Goal: Find specific page/section: Find specific page/section

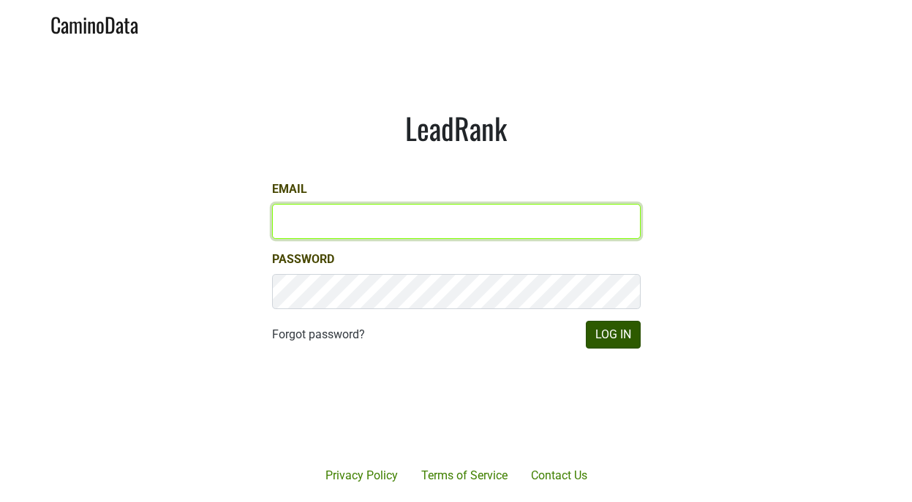
type input "astrenk@hundredacre.com"
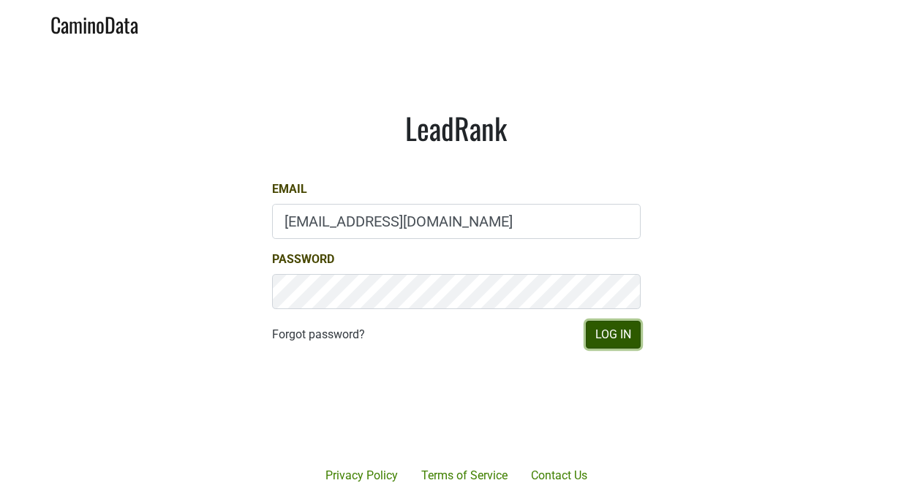
click at [621, 340] on button "Log In" at bounding box center [613, 335] width 55 height 28
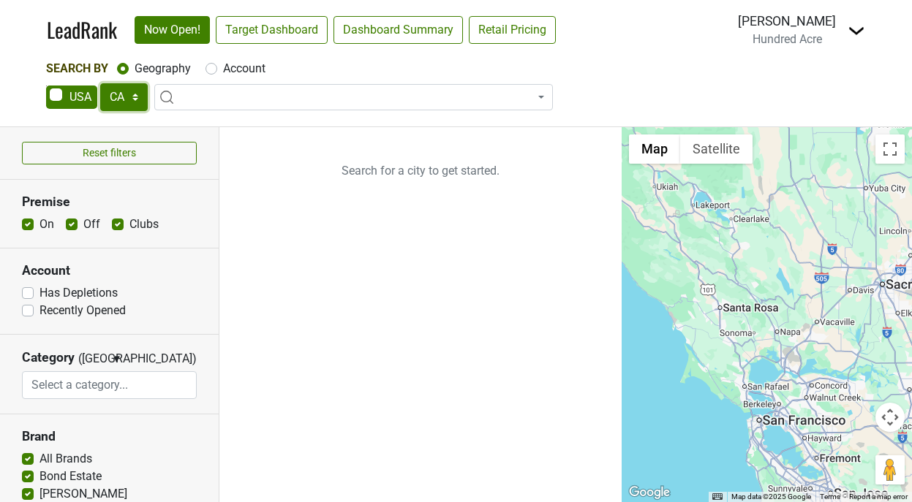
click at [137, 102] on select "AK AL AR AZ CA CO CT DC DE FL [GEOGRAPHIC_DATA] HI IA ID IL IN KS [GEOGRAPHIC_D…" at bounding box center [124, 97] width 48 height 28
select select "TN"
click at [100, 83] on select "AK AL AR AZ CA CO CT DC DE FL [GEOGRAPHIC_DATA] HI IA ID IL IN KS [GEOGRAPHIC_D…" at bounding box center [124, 97] width 48 height 28
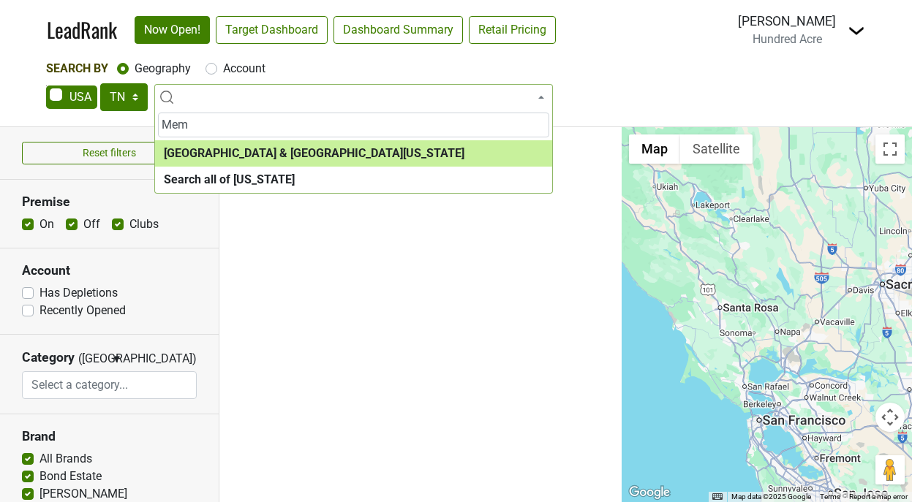
type input "Mem"
select select "1097"
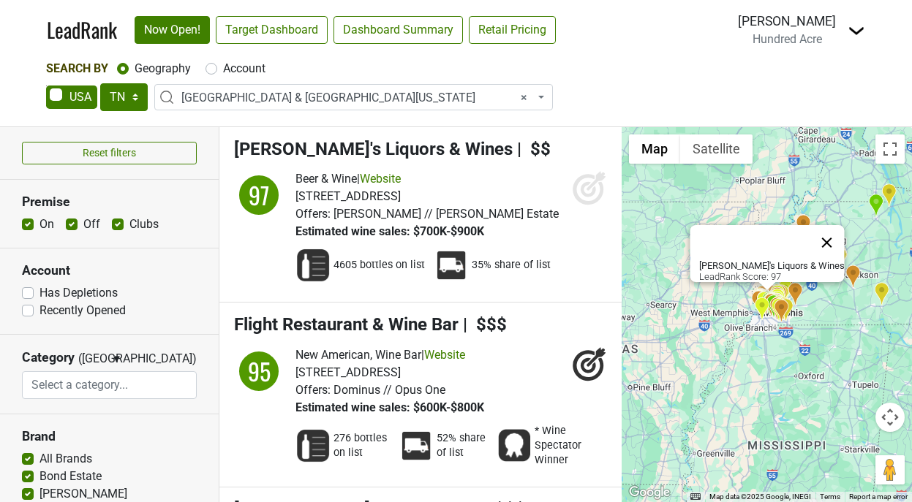
click at [812, 230] on button "Close" at bounding box center [826, 242] width 35 height 35
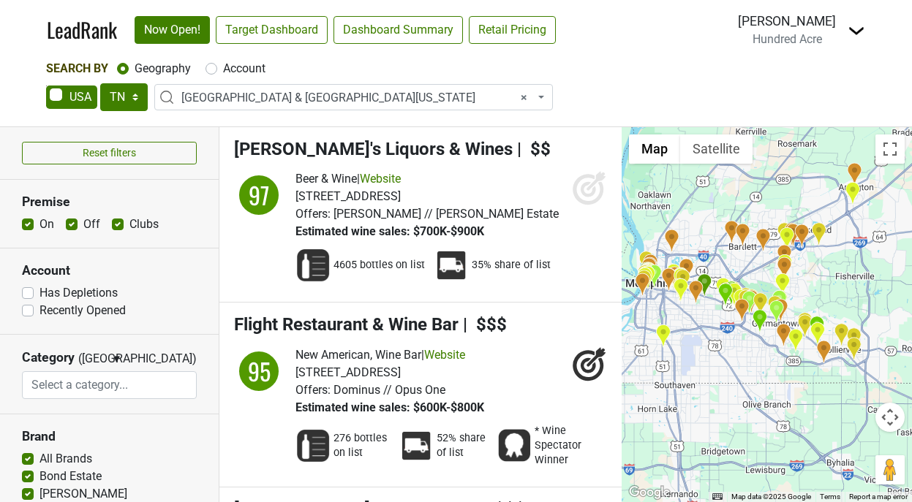
drag, startPoint x: 795, startPoint y: 312, endPoint x: 823, endPoint y: 286, distance: 37.7
click at [823, 286] on div at bounding box center [766, 314] width 290 height 375
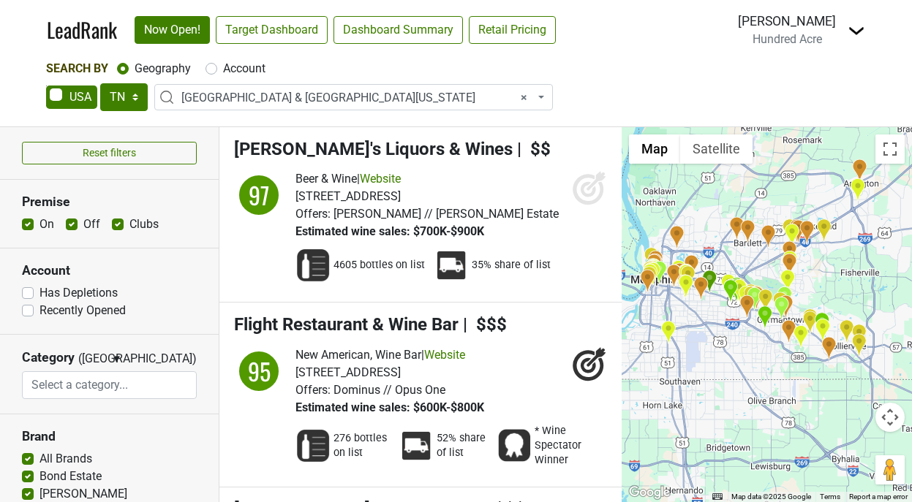
drag, startPoint x: 700, startPoint y: 308, endPoint x: 711, endPoint y: 308, distance: 11.0
click at [711, 308] on div at bounding box center [766, 314] width 290 height 375
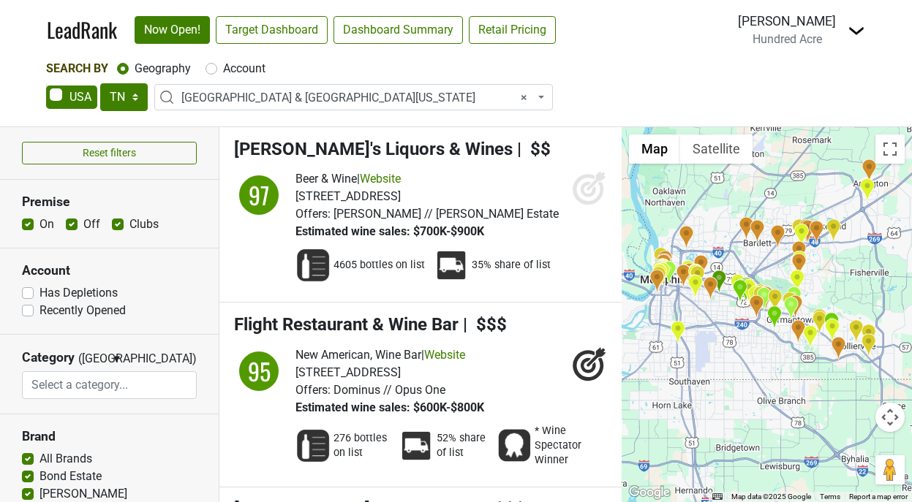
click at [719, 278] on img "Buster's Liquors & Wines" at bounding box center [718, 282] width 15 height 24
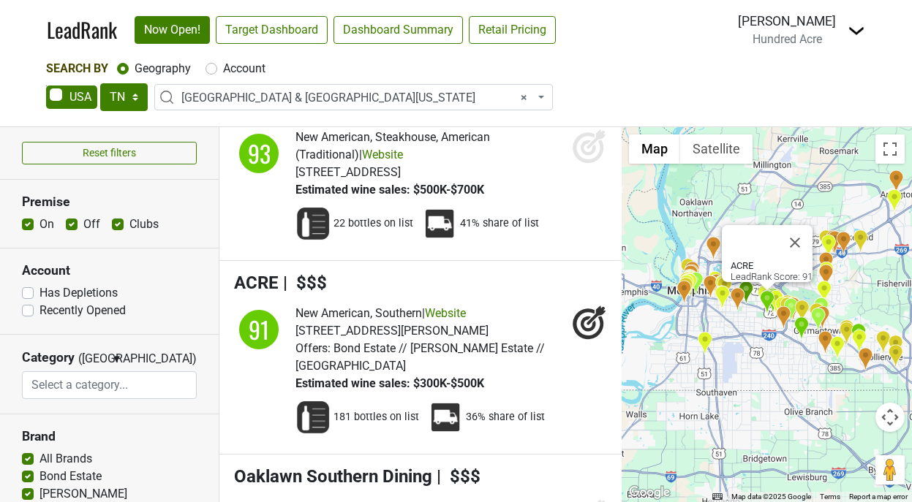
scroll to position [871, 0]
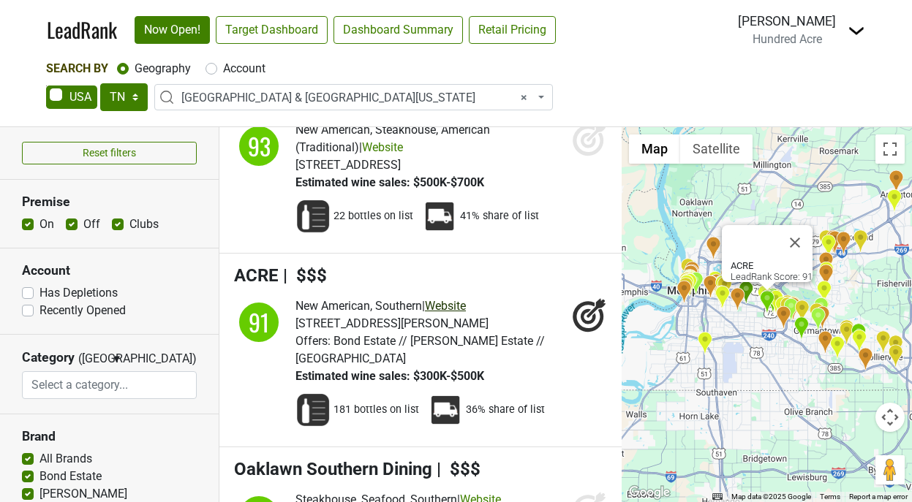
click at [460, 306] on link "Website" at bounding box center [445, 306] width 41 height 14
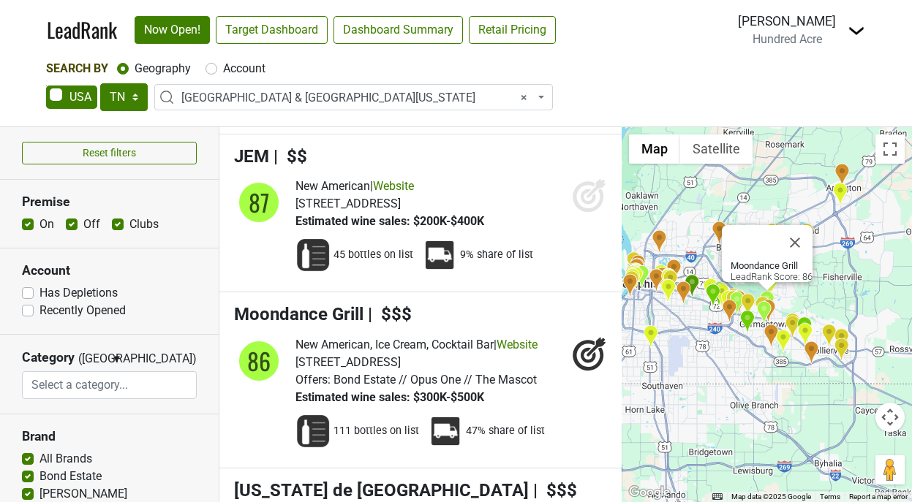
scroll to position [1720, 0]
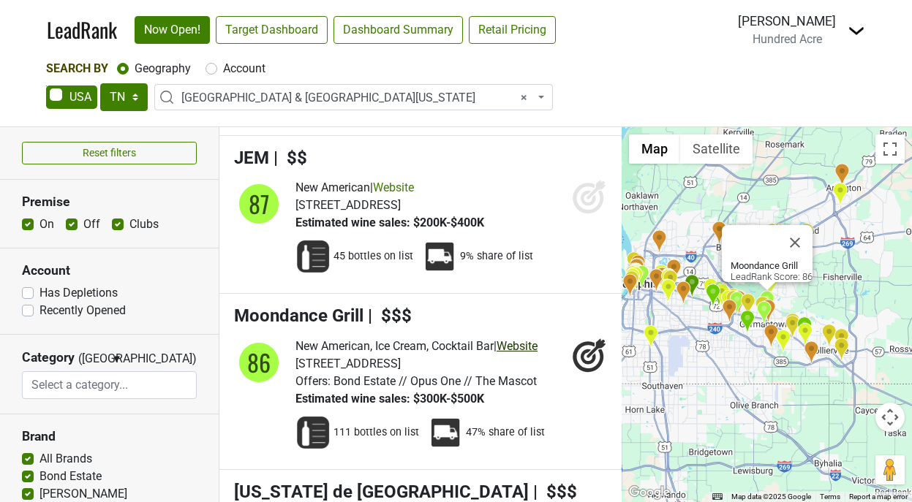
click at [529, 339] on link "Website" at bounding box center [516, 346] width 41 height 14
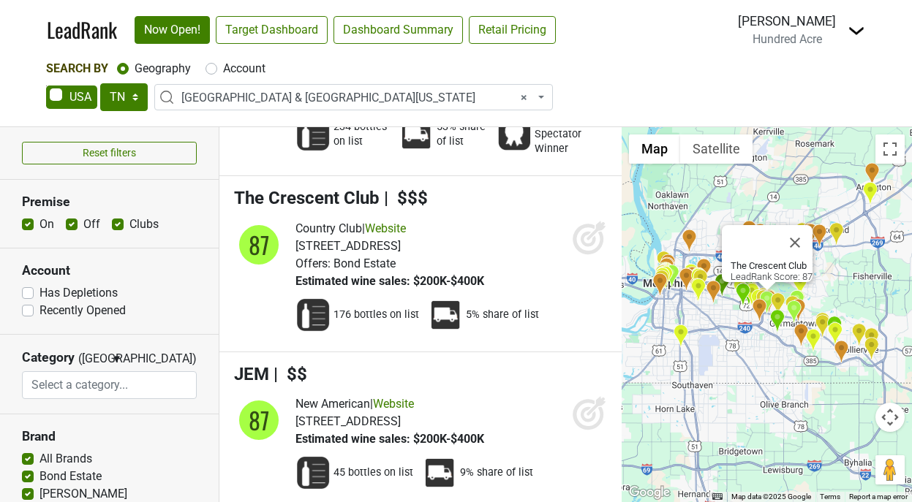
scroll to position [1499, 0]
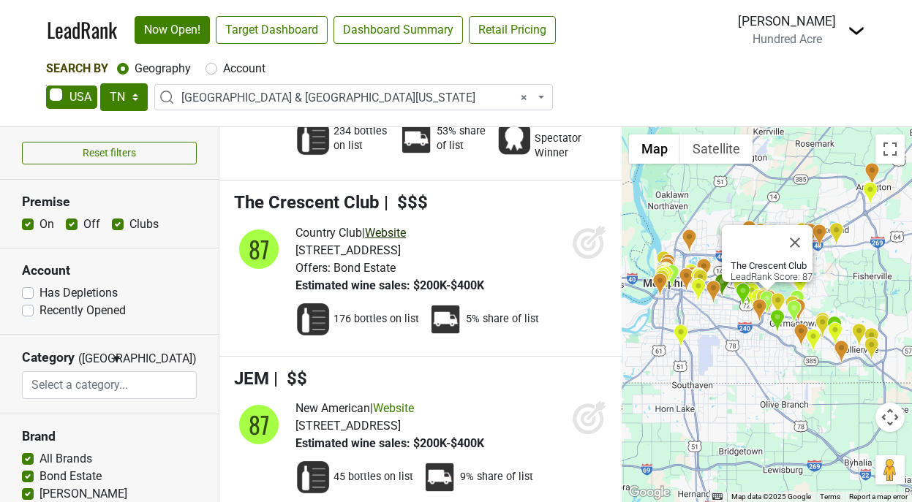
click at [403, 226] on link "Website" at bounding box center [385, 233] width 41 height 14
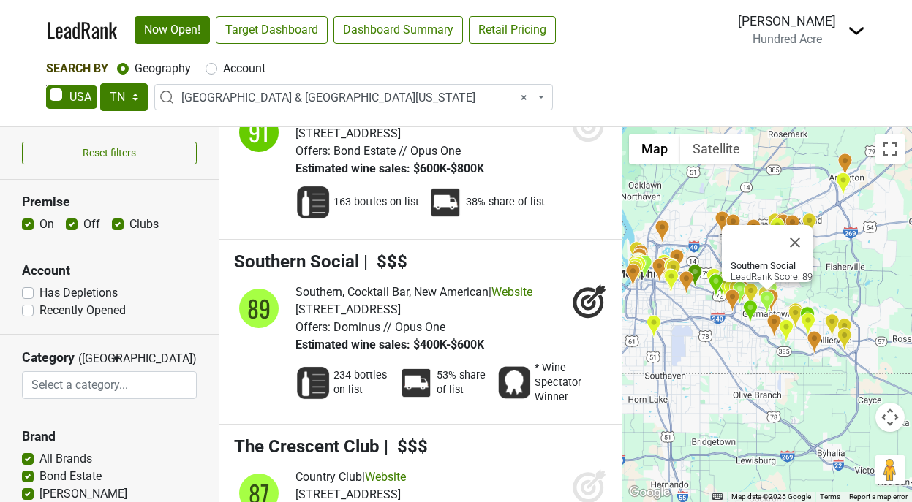
scroll to position [1247, 0]
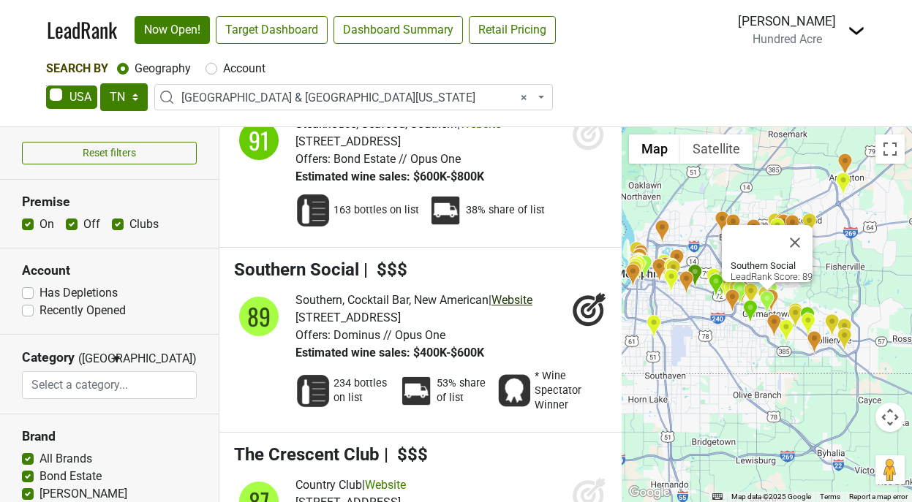
click at [530, 293] on link "Website" at bounding box center [511, 300] width 41 height 14
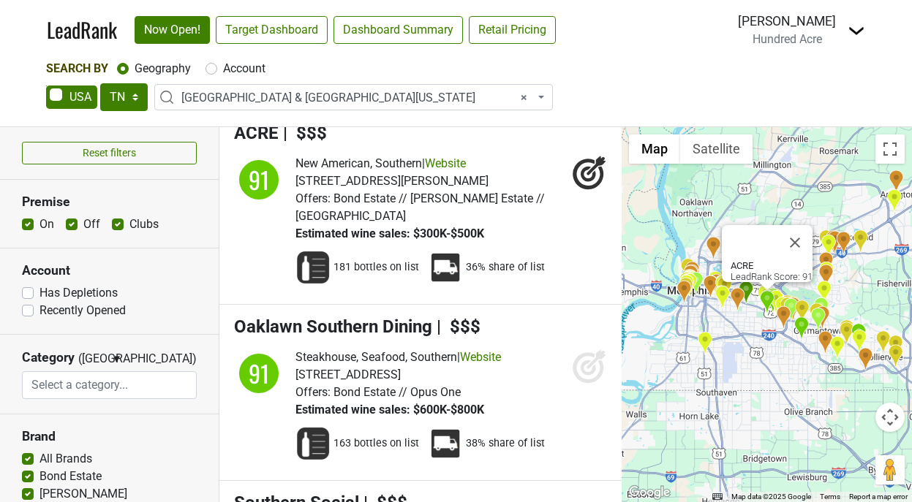
scroll to position [1011, 0]
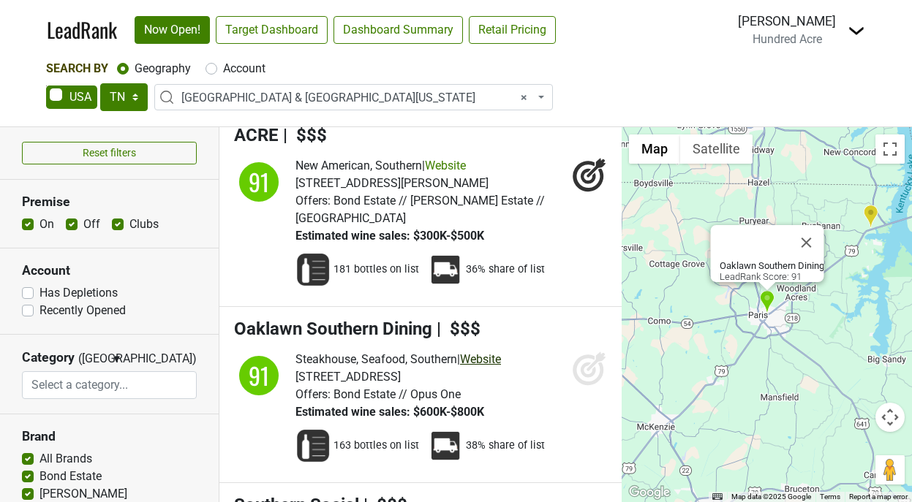
click at [496, 352] on link "Website" at bounding box center [480, 359] width 41 height 14
